Goal: Information Seeking & Learning: Find specific fact

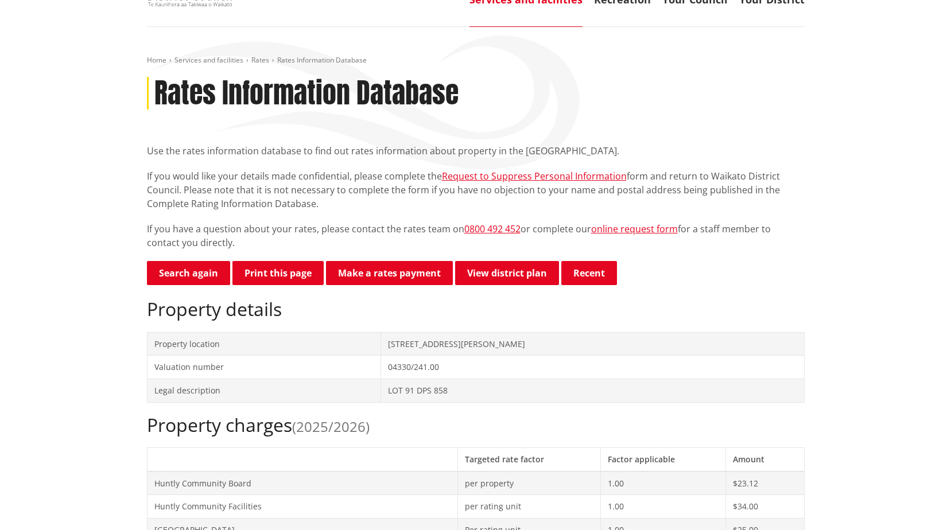
scroll to position [172, 0]
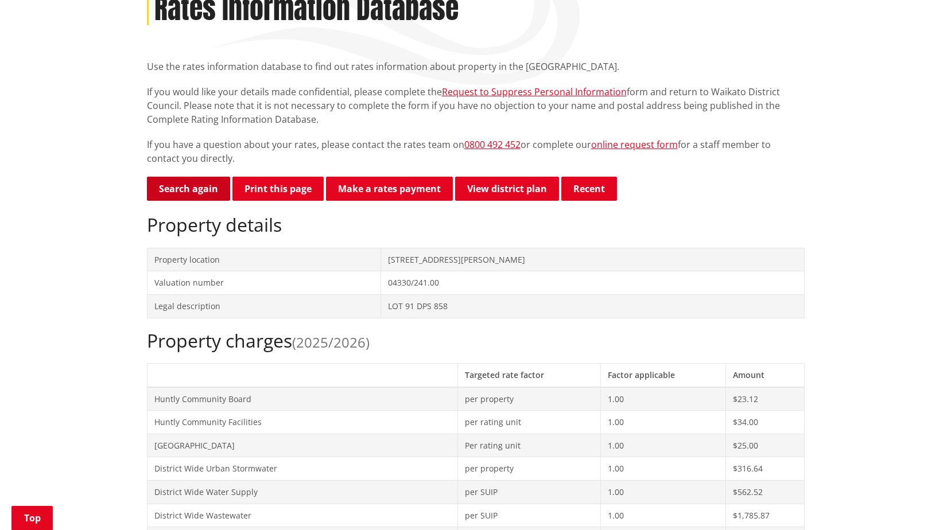
click at [168, 192] on link "Search again" at bounding box center [188, 189] width 83 height 24
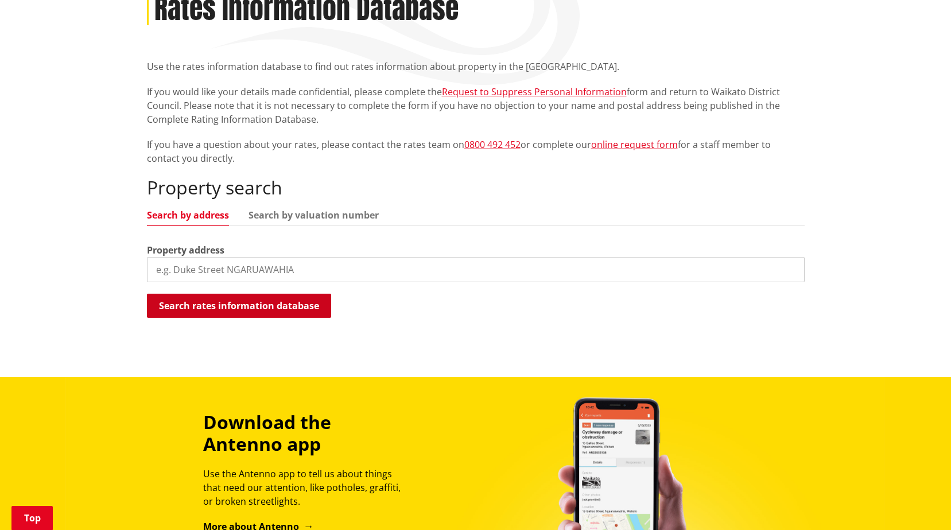
scroll to position [172, 0]
click at [206, 271] on input "search" at bounding box center [476, 269] width 658 height 25
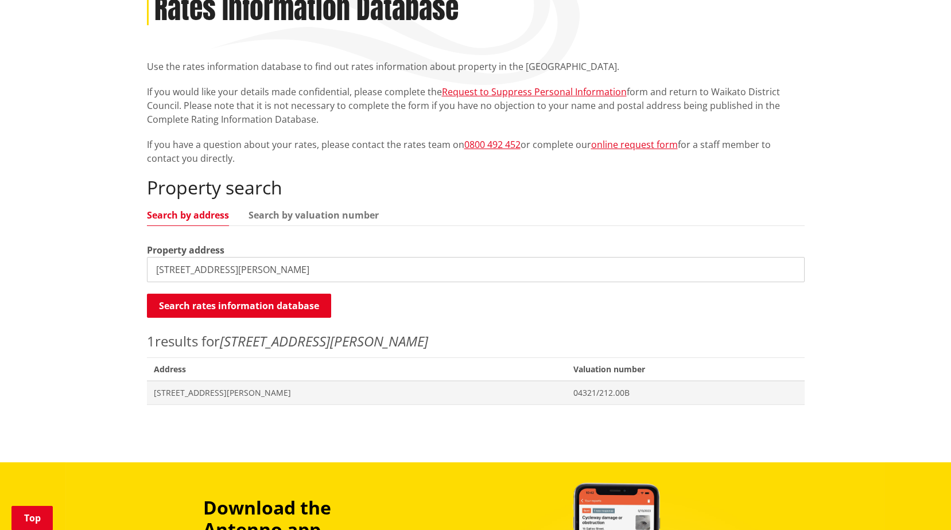
click at [170, 268] on input "36 Bailey Street" at bounding box center [476, 269] width 658 height 25
type input "36B Bailey Street"
click at [226, 305] on button "Search rates information database" at bounding box center [239, 306] width 184 height 24
click at [247, 393] on span "[STREET_ADDRESS][PERSON_NAME]" at bounding box center [357, 392] width 406 height 11
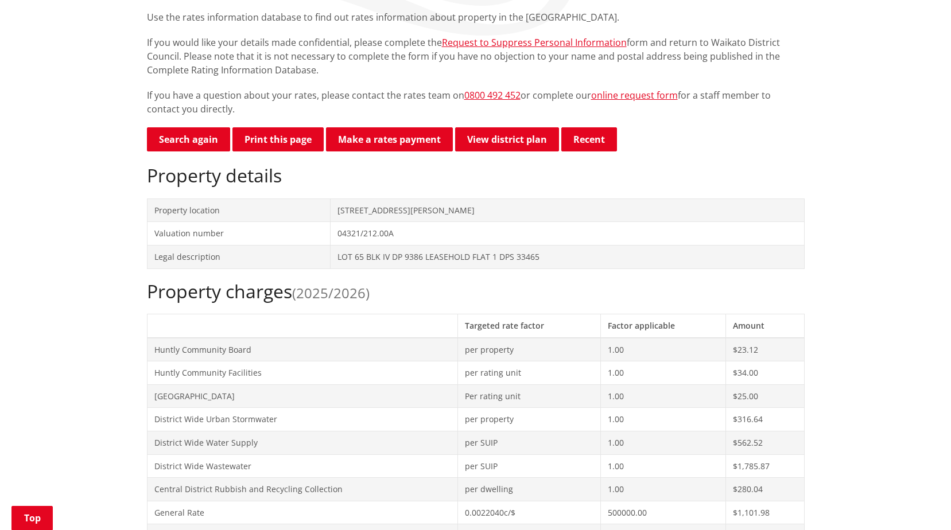
scroll to position [230, 0]
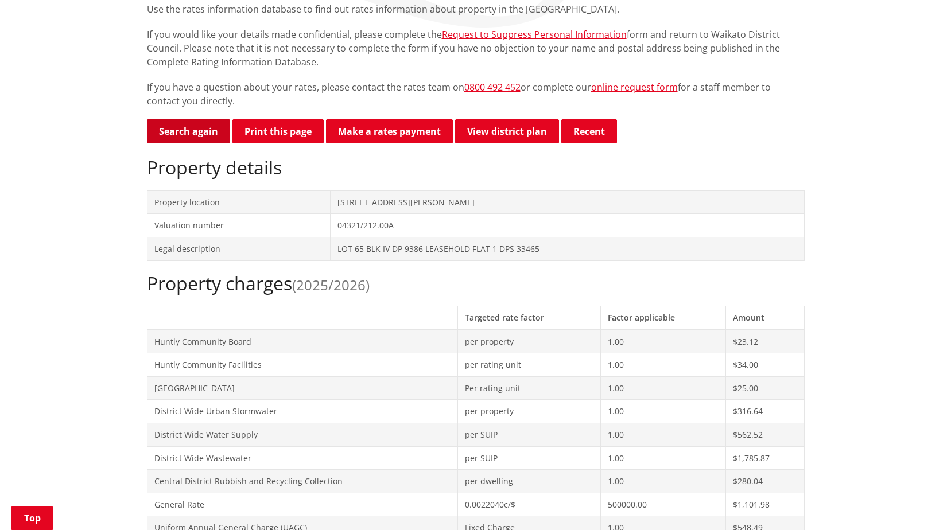
click at [180, 129] on link "Search again" at bounding box center [188, 131] width 83 height 24
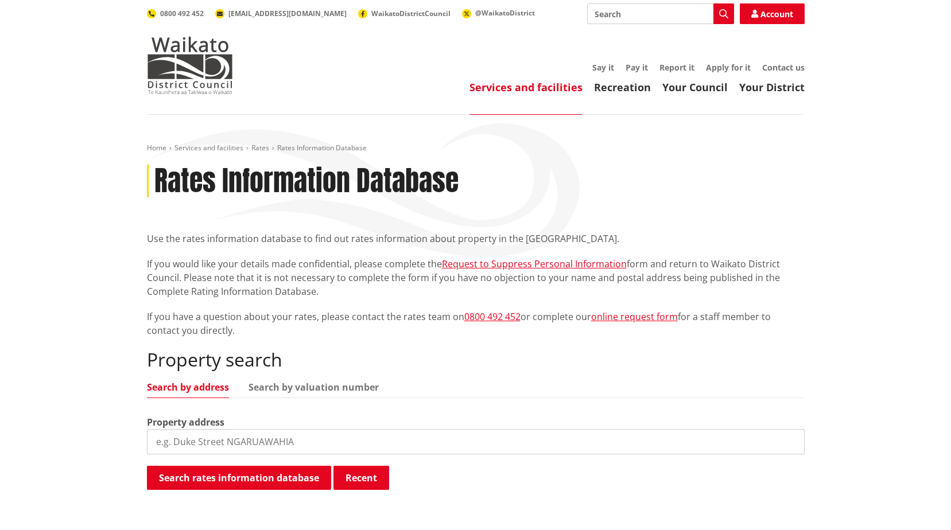
scroll to position [115, 0]
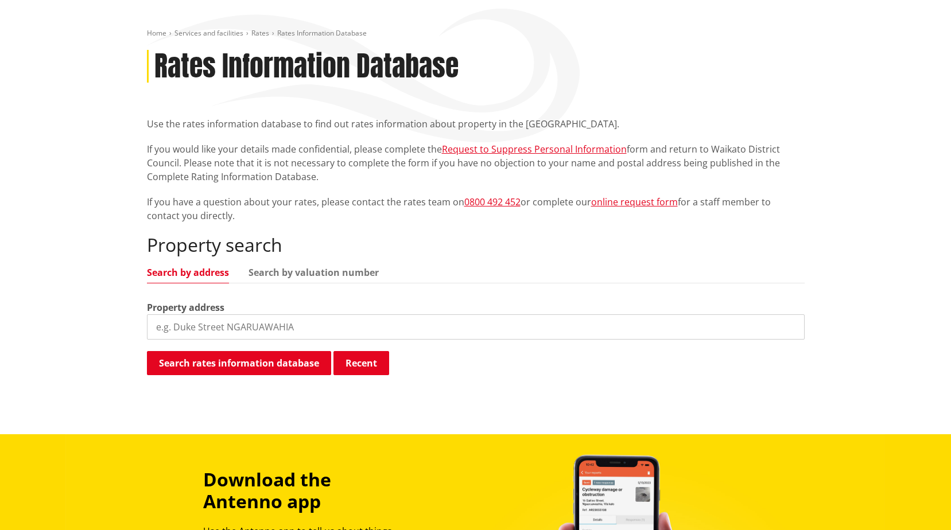
click at [328, 325] on input "search" at bounding box center [476, 327] width 658 height 25
type input "264 Ginn Road"
click at [321, 362] on button "Search rates information database" at bounding box center [239, 363] width 184 height 24
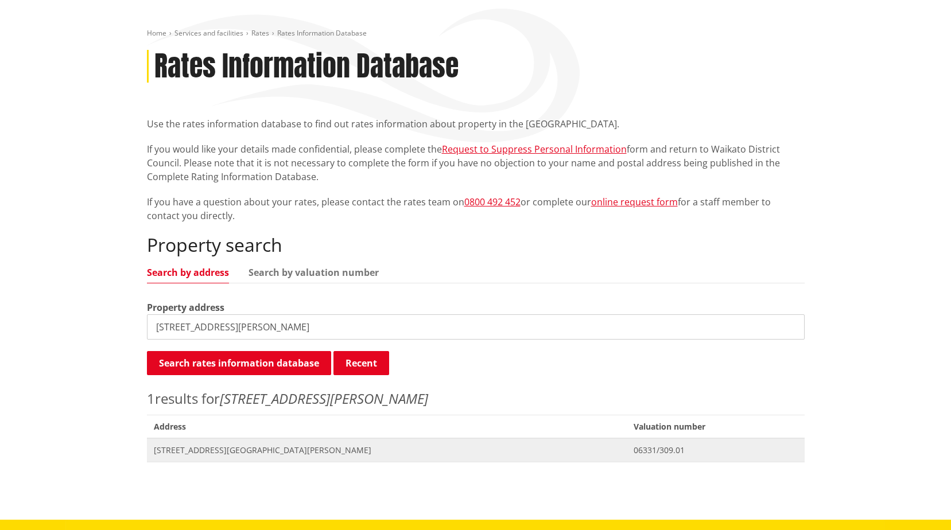
click at [251, 457] on span "Address 264 Ginn Road ROTOWARO" at bounding box center [387, 451] width 480 height 24
